Goal: Transaction & Acquisition: Obtain resource

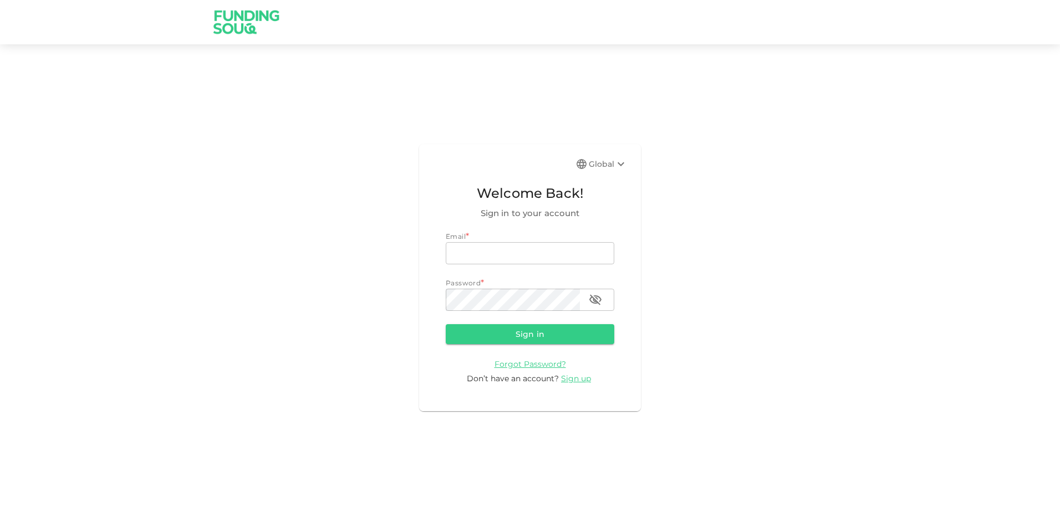
type input "[EMAIL_ADDRESS][DOMAIN_NAME]"
click at [530, 331] on button "Sign in" at bounding box center [530, 334] width 168 height 20
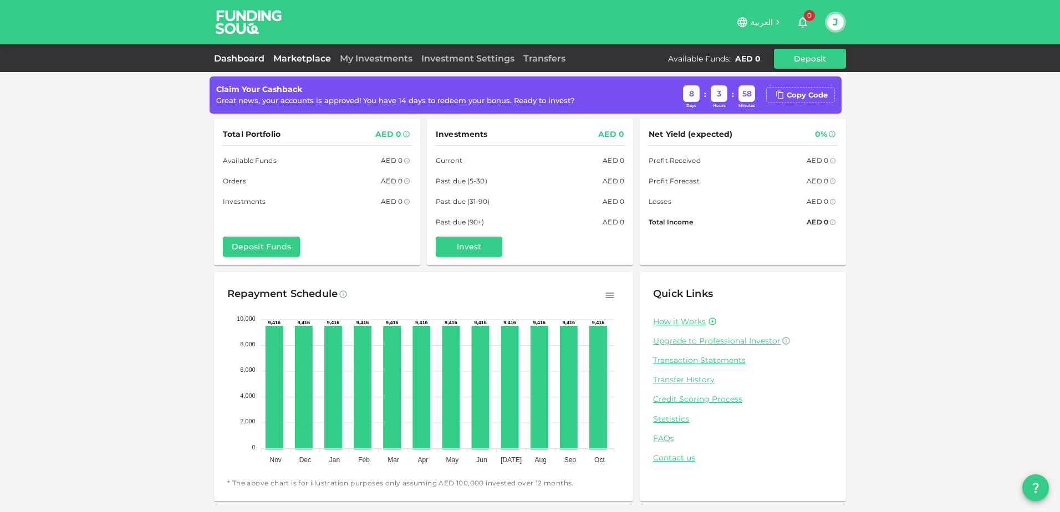
click at [312, 58] on link "Marketplace" at bounding box center [302, 58] width 67 height 11
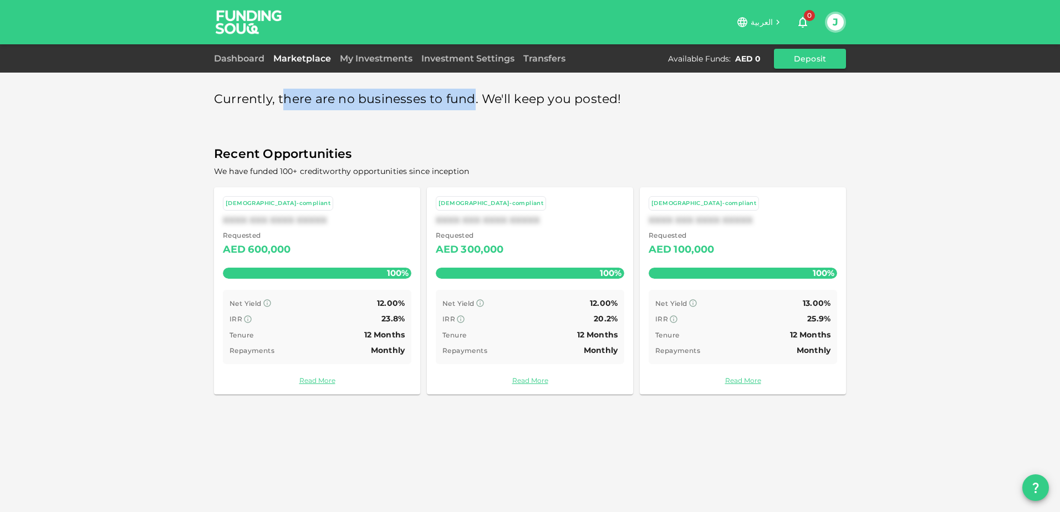
drag, startPoint x: 280, startPoint y: 100, endPoint x: 469, endPoint y: 89, distance: 189.3
click at [469, 89] on span "Currently, there are no businesses to fund. We'll keep you posted!" at bounding box center [417, 100] width 407 height 22
copy span "here are no businesses to fund"
